Goal: Task Accomplishment & Management: Complete application form

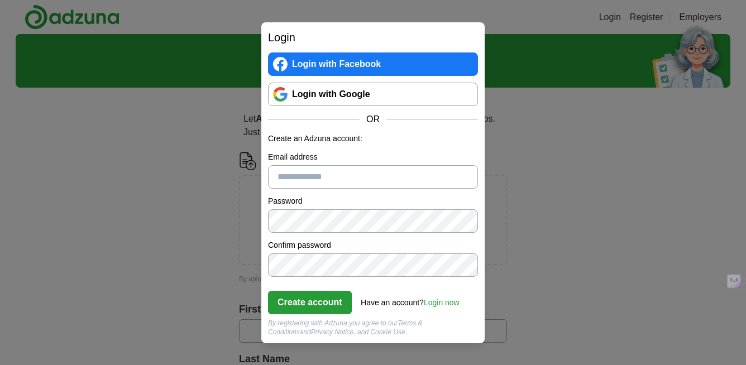
click at [199, 104] on div "Login Login with Facebook Login with Google OR Create an Adzuna account: Email …" at bounding box center [373, 182] width 746 height 365
click at [444, 305] on link "Login now" at bounding box center [442, 302] width 36 height 9
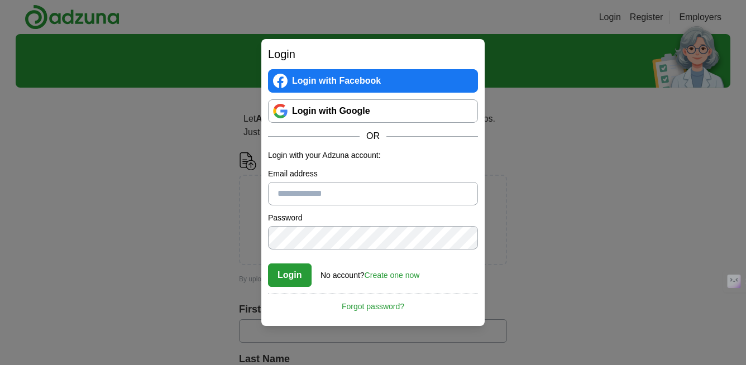
click at [338, 195] on input "Email address" at bounding box center [373, 193] width 210 height 23
type input "*"
click at [359, 195] on input "Email address" at bounding box center [373, 193] width 210 height 23
type input "**********"
click at [294, 275] on button "Login" at bounding box center [290, 275] width 44 height 23
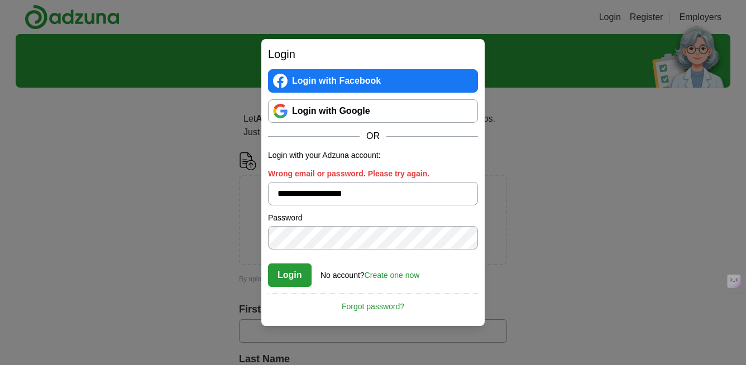
click at [290, 278] on button "Login" at bounding box center [290, 275] width 44 height 23
click at [293, 270] on button "Login" at bounding box center [290, 275] width 44 height 23
click at [293, 278] on button "Login" at bounding box center [290, 275] width 44 height 23
click at [298, 274] on button "Login" at bounding box center [290, 275] width 44 height 23
click at [175, 109] on div "**********" at bounding box center [373, 182] width 746 height 365
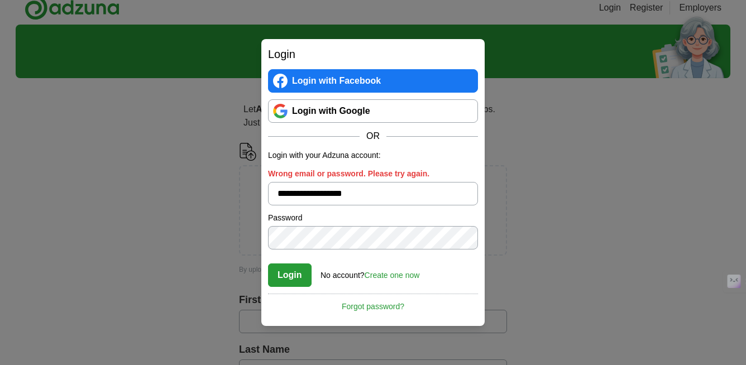
scroll to position [11, 0]
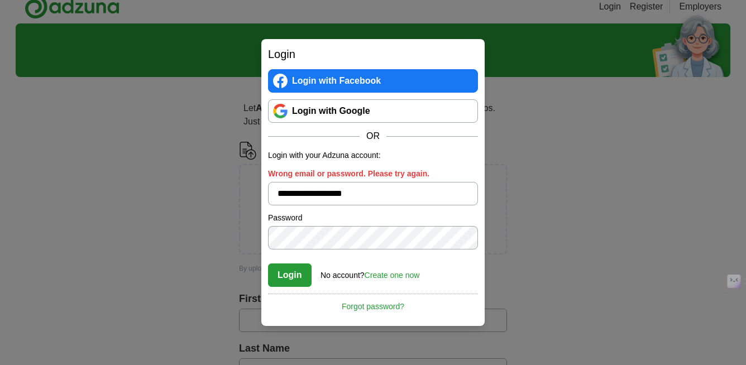
click at [541, 150] on div "**********" at bounding box center [373, 182] width 746 height 365
click at [147, 192] on div "**********" at bounding box center [373, 182] width 746 height 365
click at [509, 92] on div "**********" at bounding box center [373, 182] width 746 height 365
click at [374, 138] on span "OR" at bounding box center [373, 136] width 27 height 13
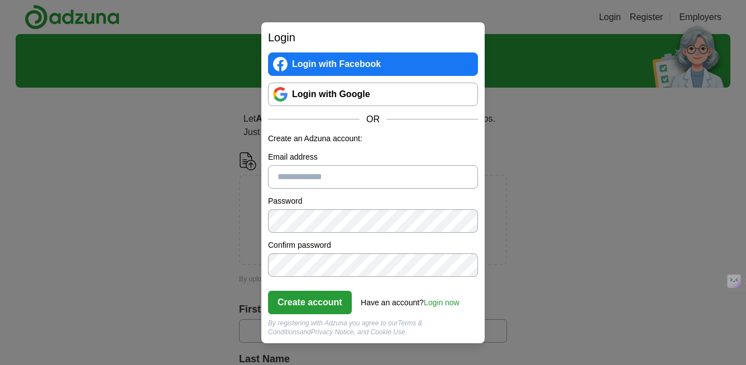
click at [323, 175] on input "Email address" at bounding box center [373, 176] width 210 height 23
type input "**********"
click at [364, 283] on form "**********" at bounding box center [373, 235] width 210 height 204
click at [319, 302] on button "Create account" at bounding box center [310, 302] width 84 height 23
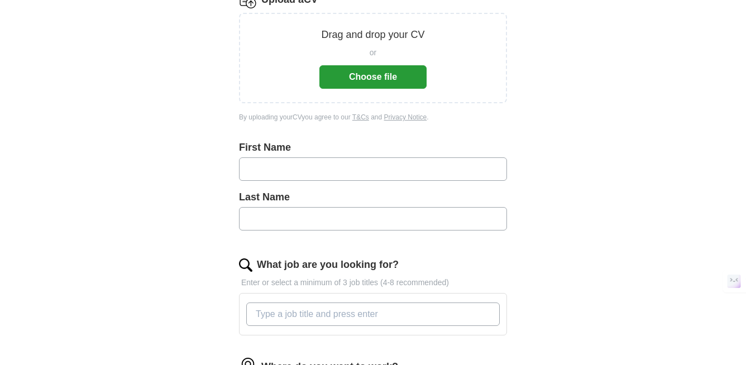
scroll to position [164, 0]
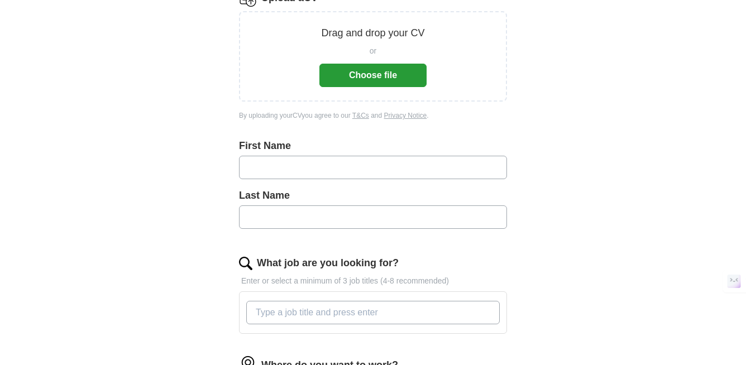
click at [296, 170] on input "text" at bounding box center [373, 167] width 268 height 23
type input "**********"
click at [269, 220] on input "text" at bounding box center [373, 216] width 268 height 23
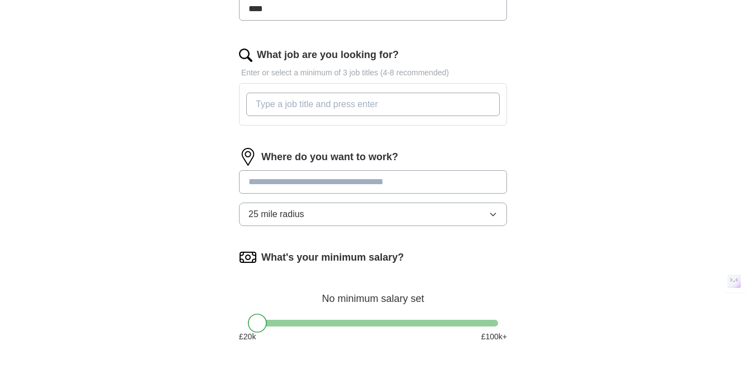
scroll to position [371, 0]
type input "****"
click at [297, 104] on input "What job are you looking for?" at bounding box center [373, 105] width 254 height 23
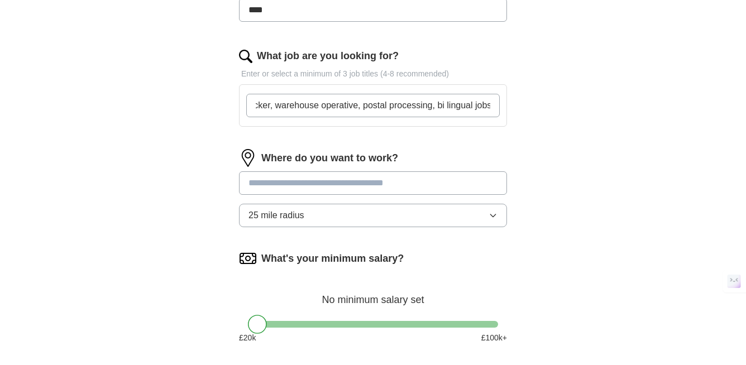
scroll to position [0, 126]
type input "Carer, support worker, Pick packer, warehouse operative, postal processing, bi …"
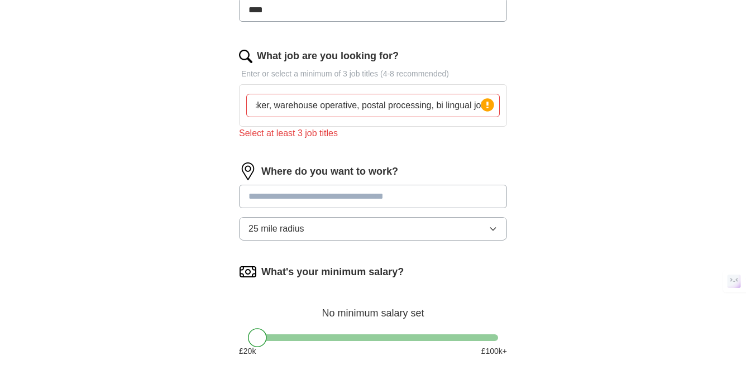
scroll to position [0, 0]
click at [308, 183] on div "Where do you want to work? 25 mile radius" at bounding box center [373, 205] width 268 height 87
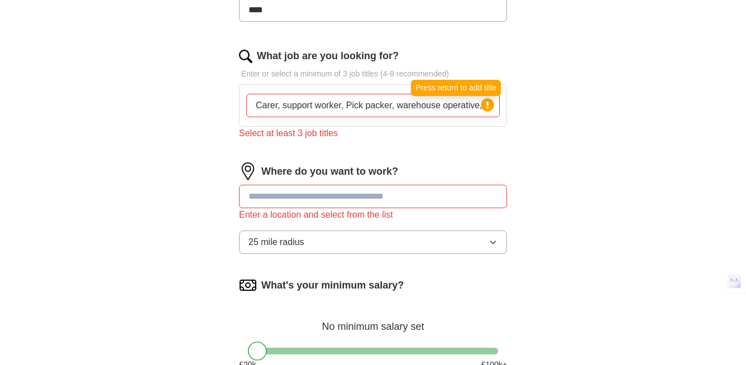
click at [490, 109] on circle at bounding box center [487, 104] width 13 height 13
click at [488, 108] on circle at bounding box center [487, 104] width 13 height 13
click at [281, 198] on input at bounding box center [373, 196] width 268 height 23
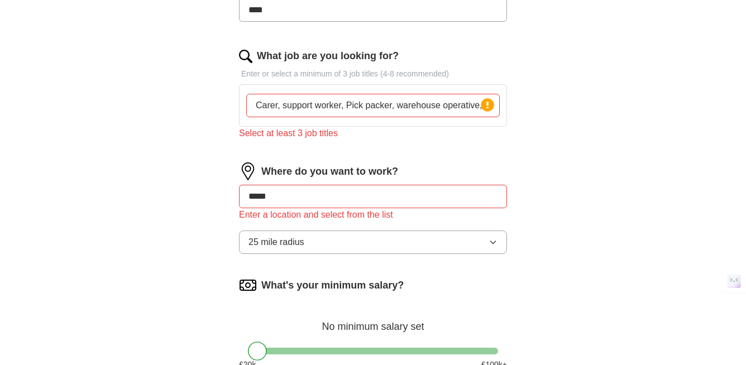
type input "******"
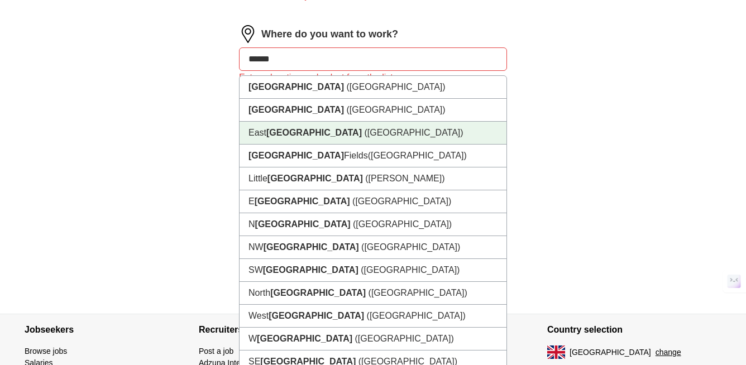
scroll to position [527, 0]
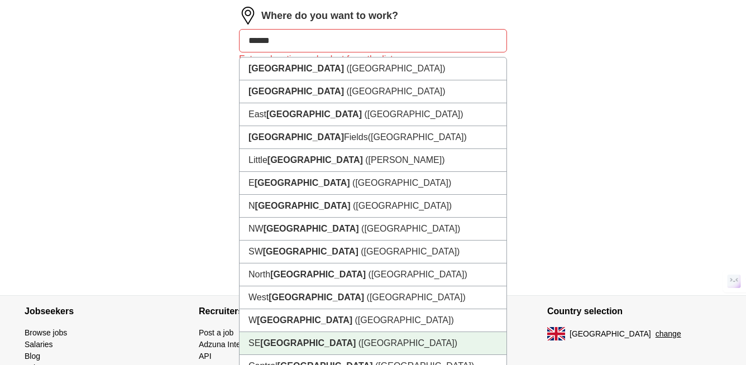
click at [345, 349] on li "SE [GEOGRAPHIC_DATA] ([GEOGRAPHIC_DATA])" at bounding box center [373, 343] width 267 height 23
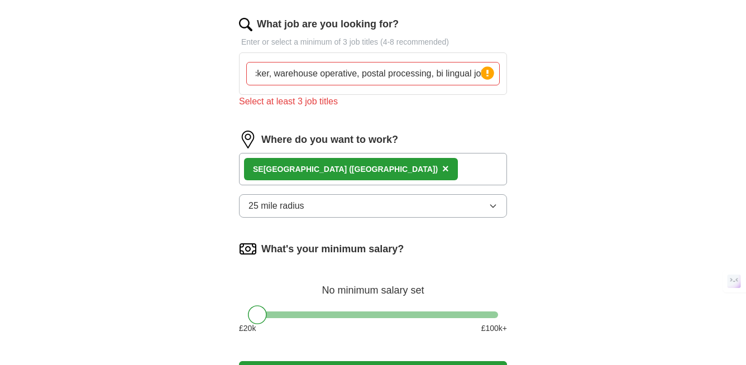
scroll to position [0, 0]
drag, startPoint x: 252, startPoint y: 73, endPoint x: 474, endPoint y: 88, distance: 222.7
click at [474, 88] on div "Carer, support worker, Pick packer, warehouse operative, postal processing, bi …" at bounding box center [373, 74] width 258 height 32
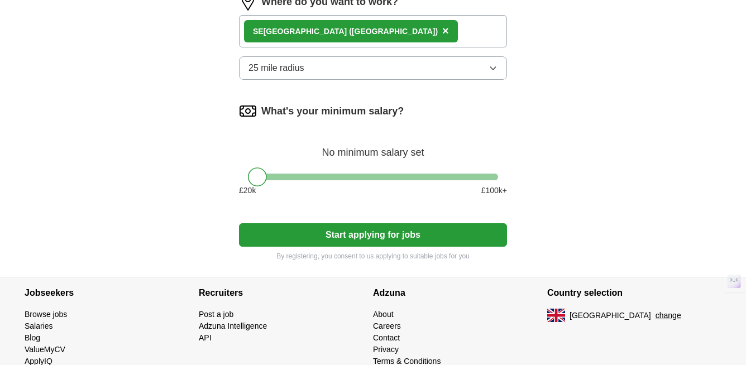
scroll to position [528, 0]
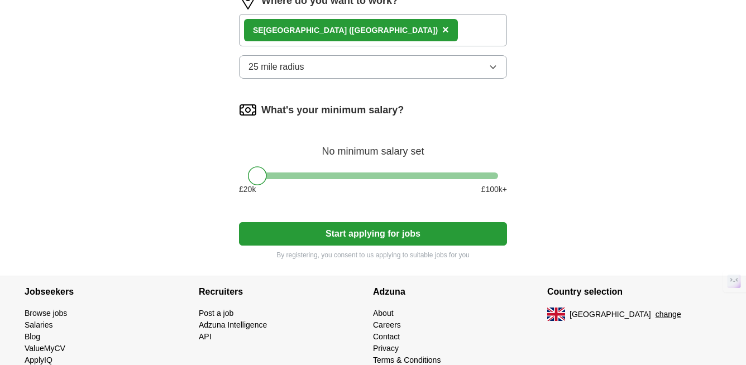
click at [491, 73] on button "25 mile radius" at bounding box center [373, 66] width 268 height 23
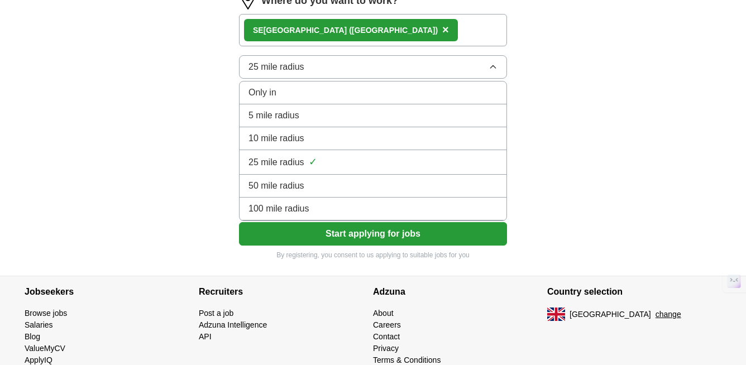
click at [439, 114] on div "5 mile radius" at bounding box center [372, 115] width 249 height 13
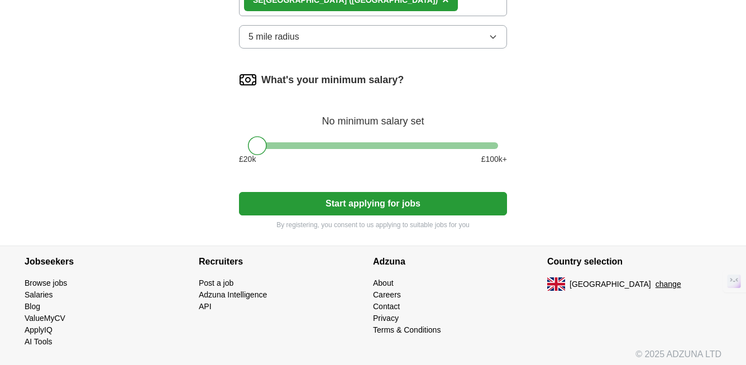
scroll to position [577, 0]
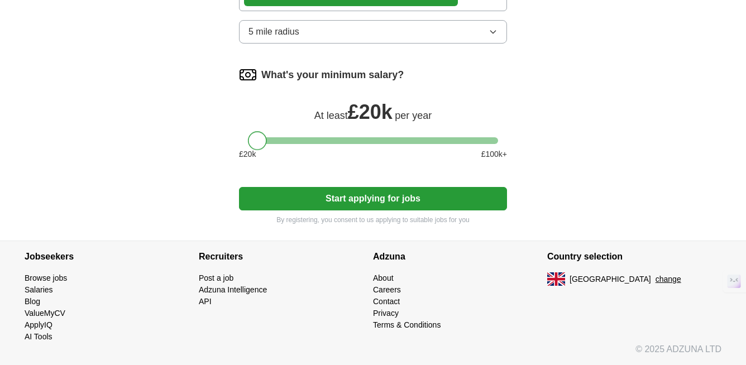
drag, startPoint x: 264, startPoint y: 142, endPoint x: 256, endPoint y: 142, distance: 8.4
click at [256, 142] on div at bounding box center [257, 140] width 19 height 19
drag, startPoint x: 256, startPoint y: 142, endPoint x: 279, endPoint y: 142, distance: 23.5
click at [279, 142] on div at bounding box center [280, 140] width 19 height 19
drag, startPoint x: 283, startPoint y: 138, endPoint x: 289, endPoint y: 138, distance: 6.1
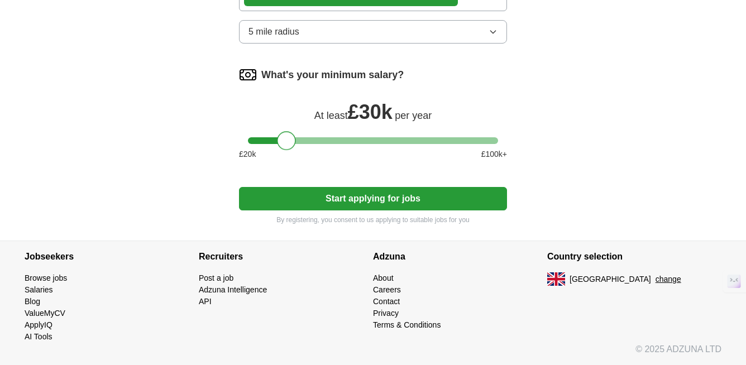
click at [289, 138] on div at bounding box center [286, 140] width 19 height 19
click at [282, 142] on div at bounding box center [283, 140] width 19 height 19
click at [279, 139] on div at bounding box center [280, 140] width 19 height 19
click at [279, 139] on div at bounding box center [277, 140] width 19 height 19
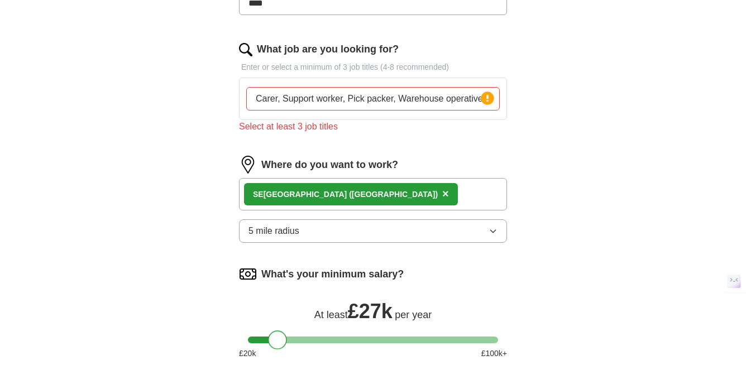
scroll to position [374, 0]
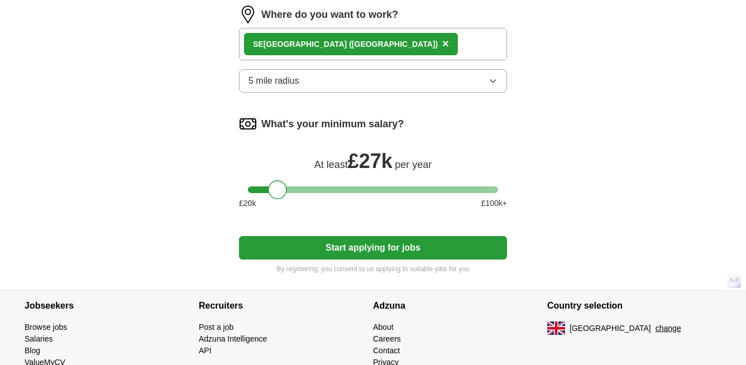
click at [347, 244] on button "Start applying for jobs" at bounding box center [373, 247] width 268 height 23
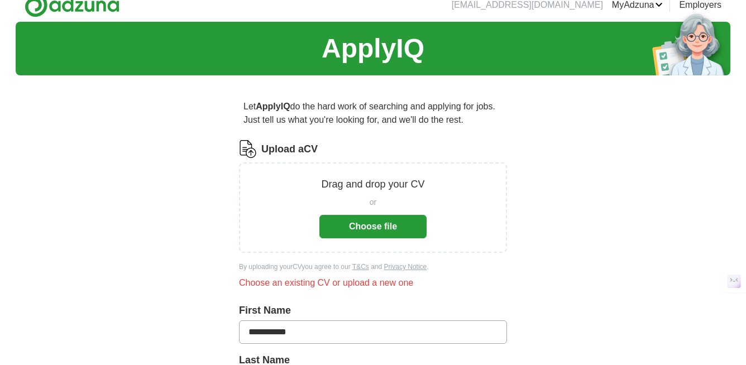
scroll to position [0, 0]
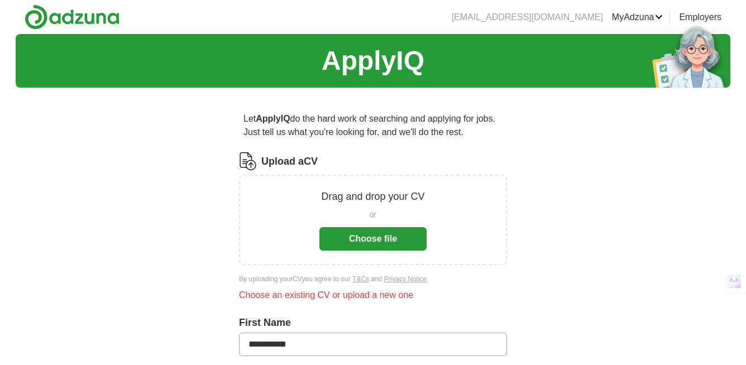
click at [360, 240] on button "Choose file" at bounding box center [372, 238] width 107 height 23
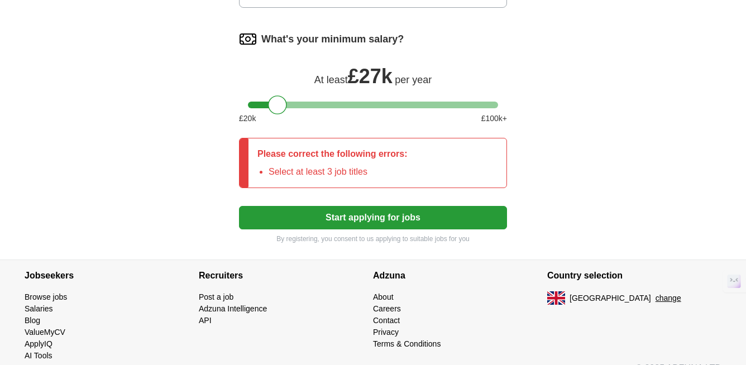
scroll to position [587, 0]
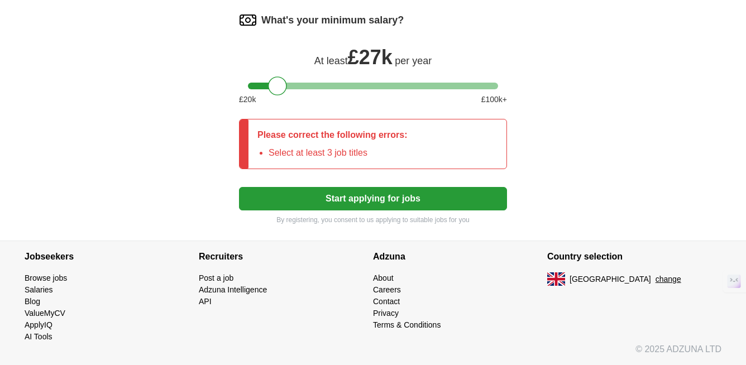
click at [388, 200] on button "Start applying for jobs" at bounding box center [373, 198] width 268 height 23
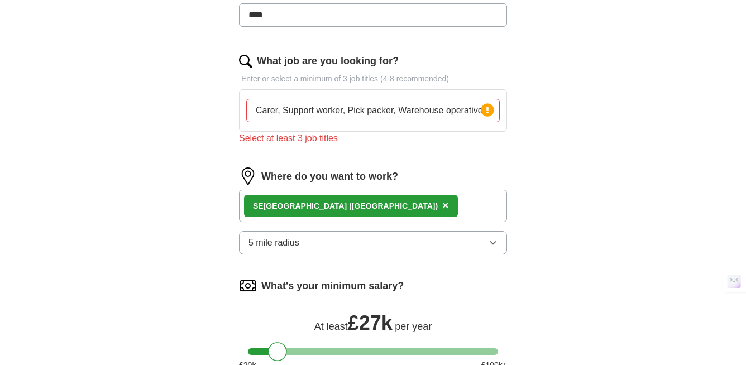
scroll to position [318, 0]
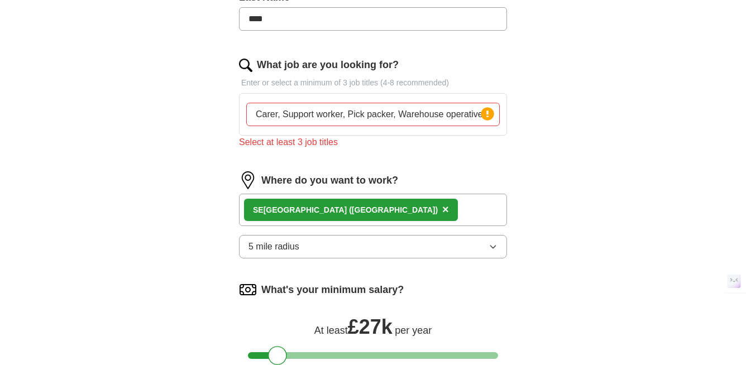
click at [438, 109] on input "Carer, Support worker, Pick packer, Warehouse operative, Postal processing, Bi-…" at bounding box center [373, 114] width 254 height 23
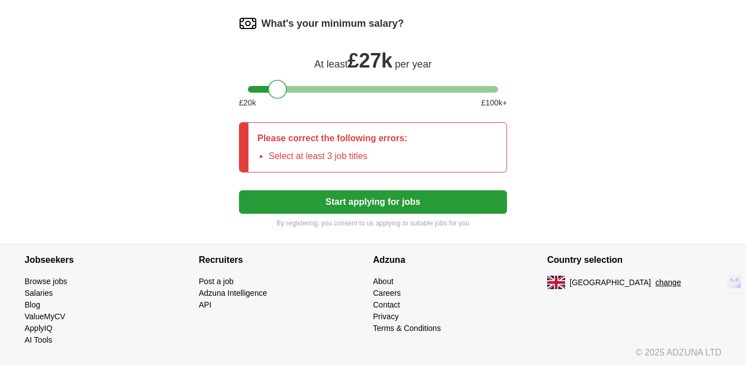
scroll to position [0, 0]
click at [439, 199] on button "Start applying for jobs" at bounding box center [373, 201] width 268 height 23
click at [447, 202] on button "Start applying for jobs" at bounding box center [373, 201] width 268 height 23
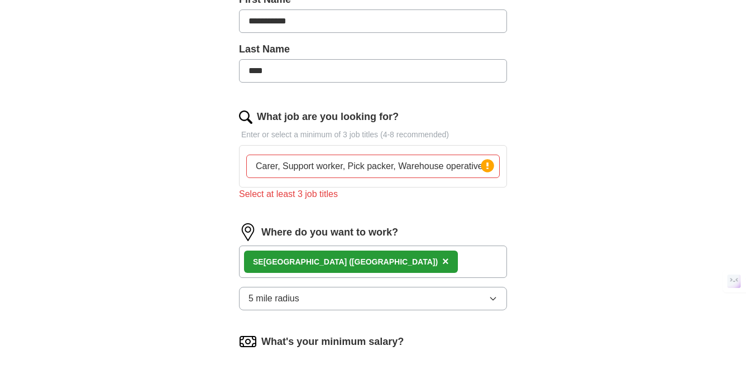
click at [277, 168] on input "Carer, Support worker, Pick packer, Warehouse operative, Postal processing," at bounding box center [373, 166] width 254 height 23
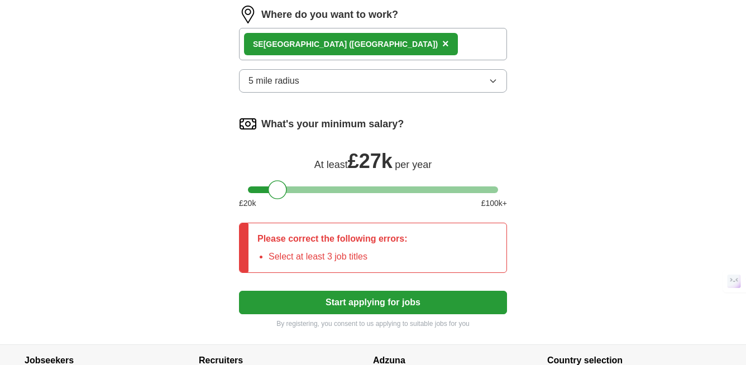
click at [386, 302] on button "Start applying for jobs" at bounding box center [373, 302] width 268 height 23
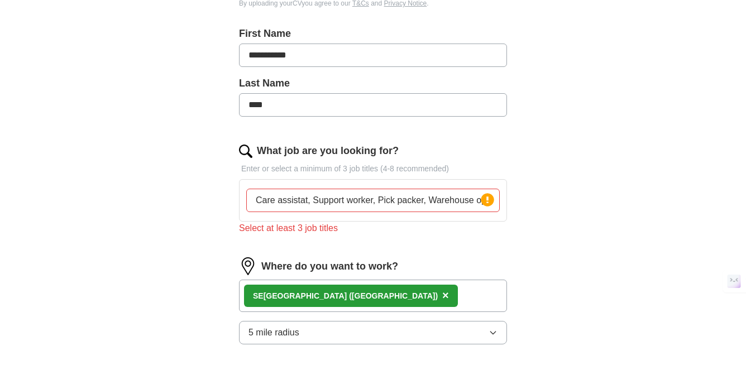
scroll to position [0, 105]
drag, startPoint x: 413, startPoint y: 201, endPoint x: 494, endPoint y: 200, distance: 81.0
click at [494, 200] on div "Care assistat, Support worker, Pick packer, Warehouse operative, Postal process…" at bounding box center [373, 200] width 254 height 23
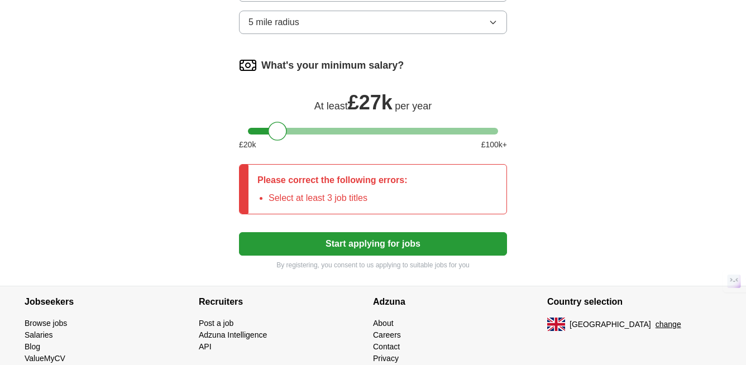
scroll to position [0, 0]
click at [396, 242] on button "Start applying for jobs" at bounding box center [373, 243] width 268 height 23
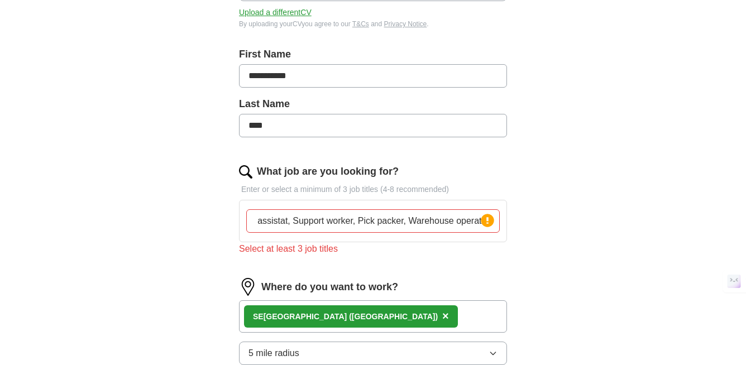
scroll to position [0, 29]
click at [453, 221] on input "Care assistat, Support worker, Pick packer, Warehouse operative," at bounding box center [373, 220] width 254 height 23
click at [466, 222] on input "Care assistat, Support worker, Pick packer, Warehouse operative," at bounding box center [373, 220] width 254 height 23
click at [539, 234] on div "**********" at bounding box center [372, 251] width 357 height 731
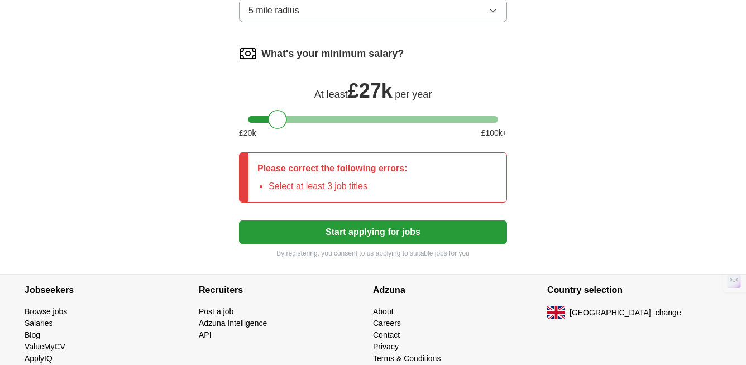
scroll to position [565, 0]
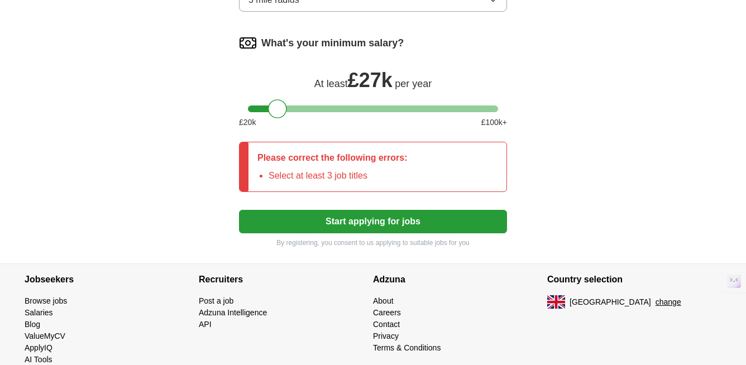
click at [458, 228] on button "Start applying for jobs" at bounding box center [373, 221] width 268 height 23
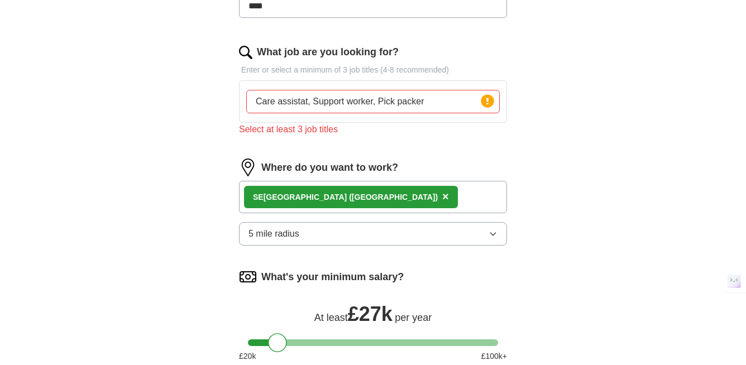
scroll to position [326, 0]
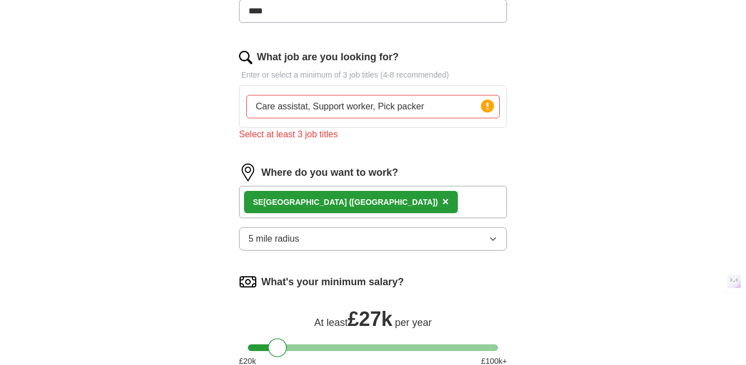
click at [439, 108] on input "Care assistat, Support worker, Pick packer" at bounding box center [373, 106] width 254 height 23
click at [283, 108] on input "Care assistat, Support worker, Pick packer" at bounding box center [373, 106] width 254 height 23
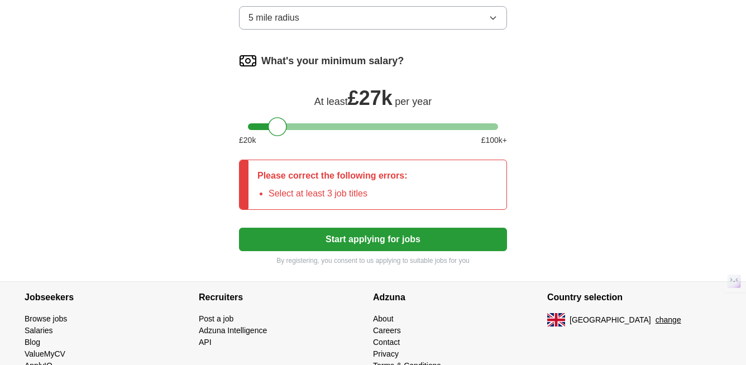
scroll to position [587, 0]
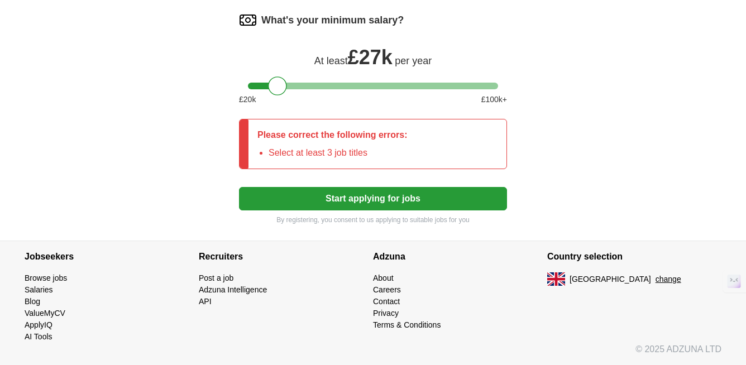
type input "Care Assistat, Support worker, Pick packer"
click at [429, 192] on button "Start applying for jobs" at bounding box center [373, 198] width 268 height 23
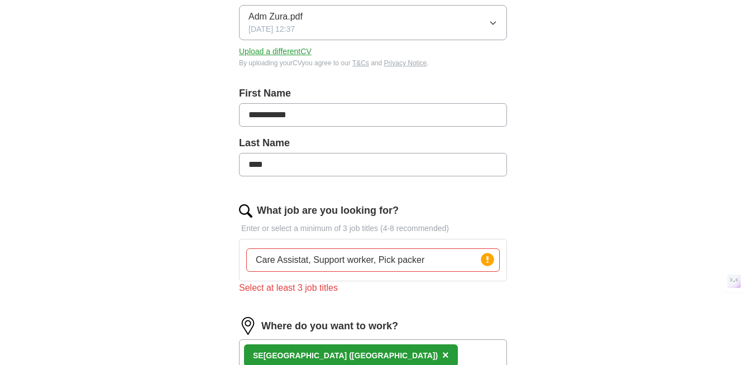
scroll to position [185, 0]
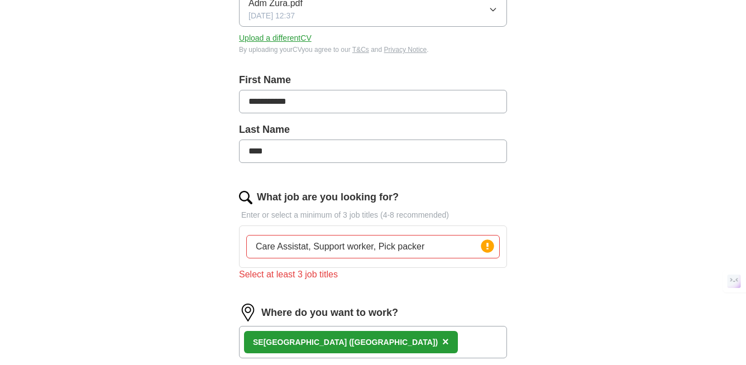
click at [439, 251] on input "Care Assistat, Support worker, Pick packer" at bounding box center [373, 246] width 254 height 23
